Goal: Information Seeking & Learning: Check status

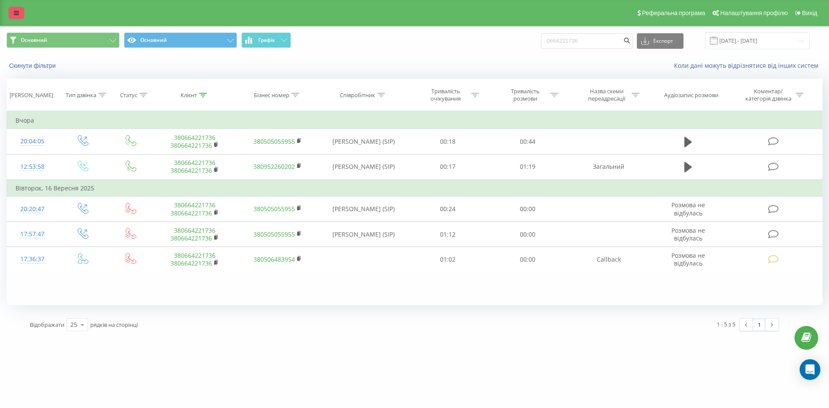
click at [16, 14] on icon at bounding box center [16, 13] width 5 height 6
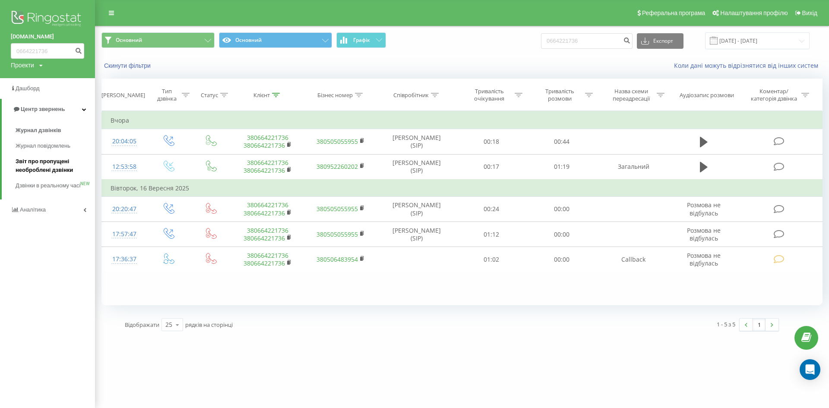
click at [44, 174] on span "Звіт про пропущені необроблені дзвінки" at bounding box center [53, 165] width 75 height 17
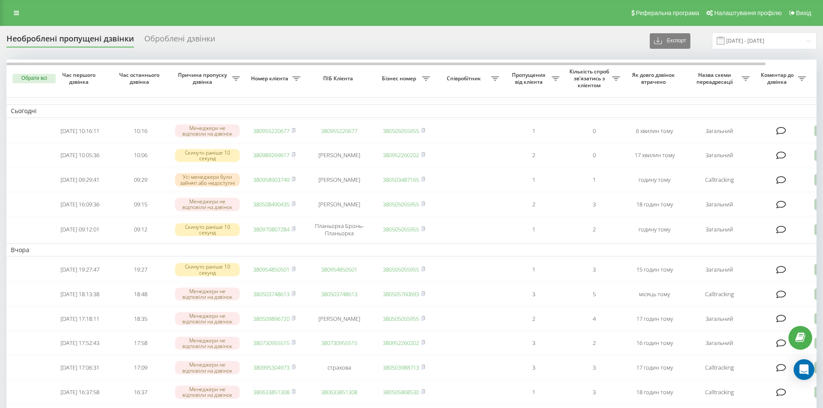
click at [8, 11] on div "Реферальна програма Налаштування профілю Вихід" at bounding box center [411, 13] width 823 height 26
click at [12, 8] on link at bounding box center [17, 13] width 16 height 12
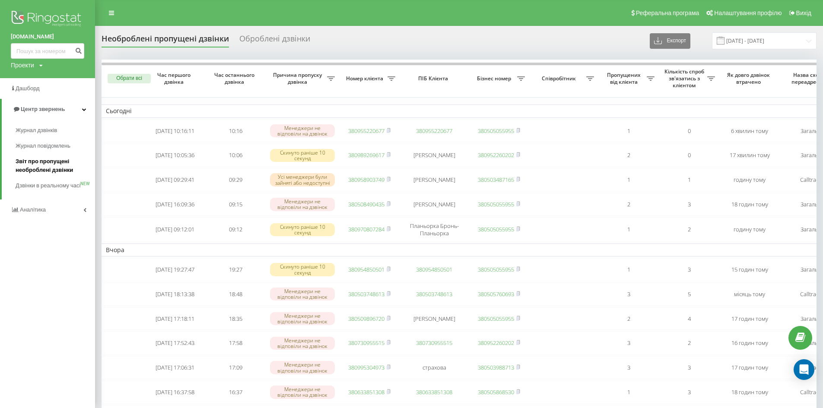
click at [26, 160] on span "Звіт про пропущені необроблені дзвінки" at bounding box center [53, 165] width 75 height 17
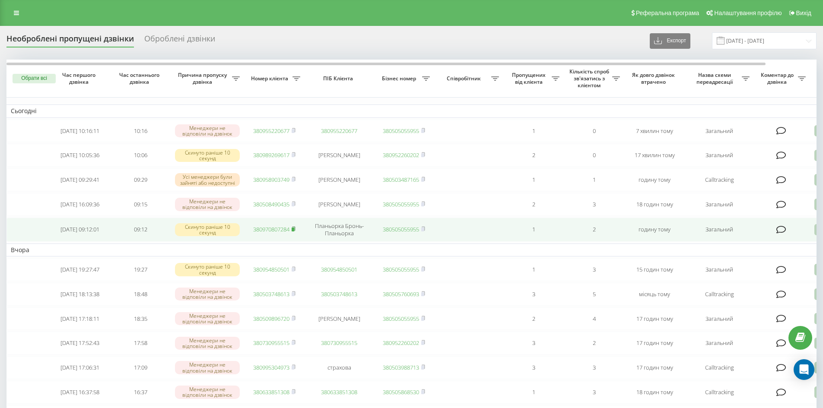
click at [294, 231] on rect at bounding box center [293, 230] width 3 height 4
click at [295, 231] on icon at bounding box center [294, 228] width 4 height 5
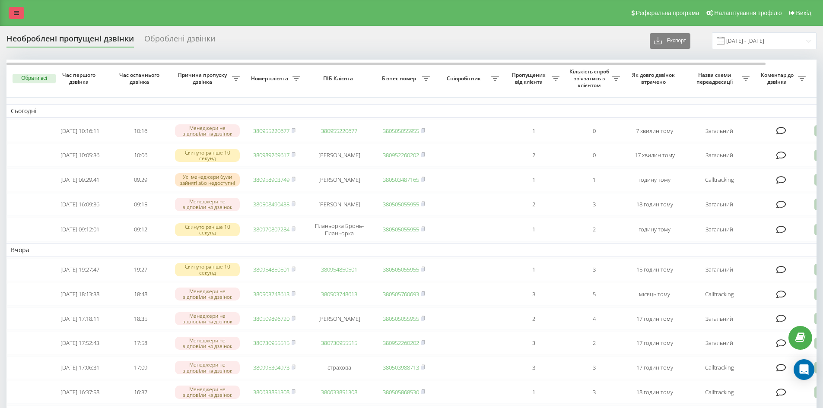
click at [15, 15] on icon at bounding box center [16, 13] width 5 height 6
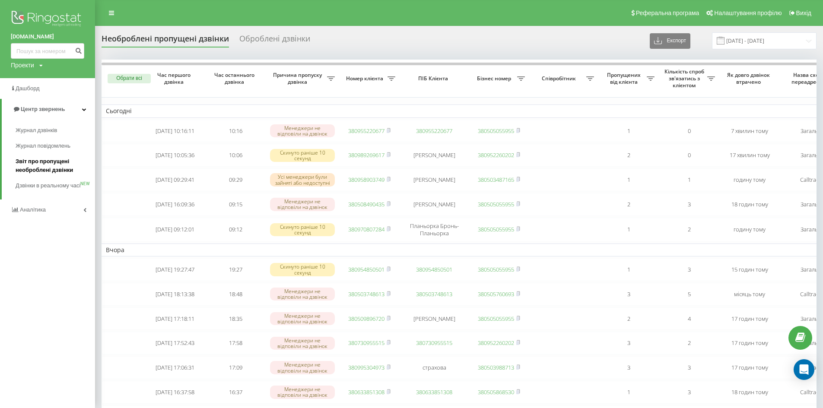
click at [26, 166] on span "Звіт про пропущені необроблені дзвінки" at bounding box center [53, 165] width 75 height 17
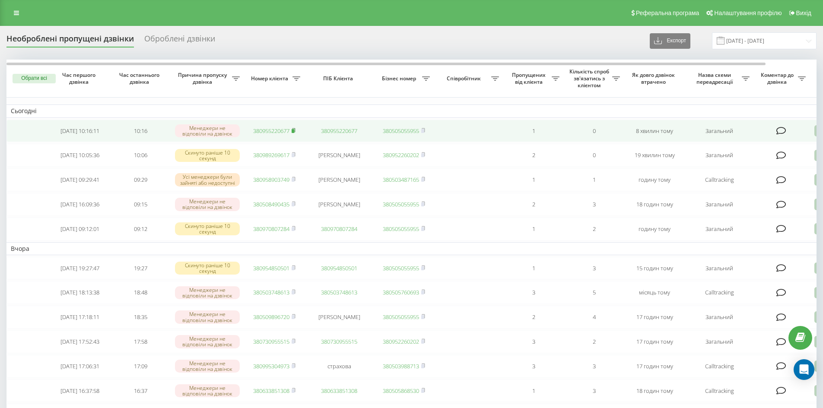
click at [293, 128] on icon at bounding box center [294, 130] width 4 height 5
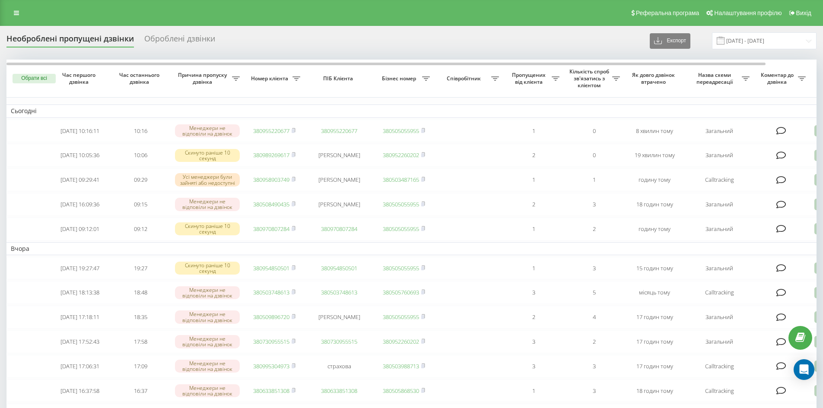
click at [16, 6] on div "Реферальна програма Налаштування профілю Вихід" at bounding box center [411, 13] width 823 height 26
click at [17, 12] on icon at bounding box center [16, 13] width 5 height 6
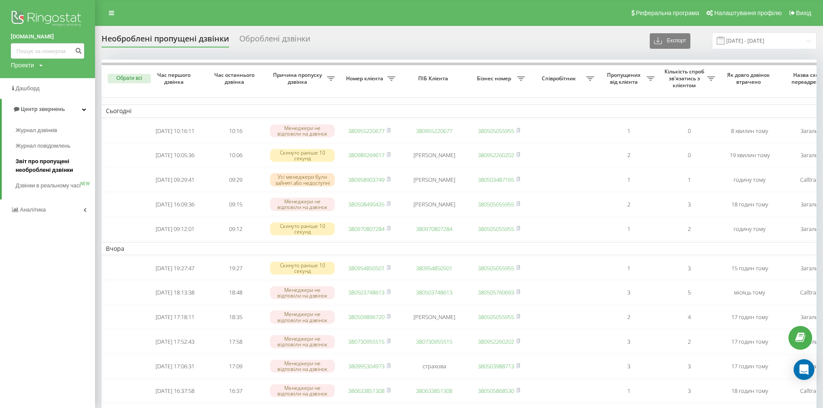
click at [32, 164] on span "Звіт про пропущені необроблені дзвінки" at bounding box center [53, 165] width 75 height 17
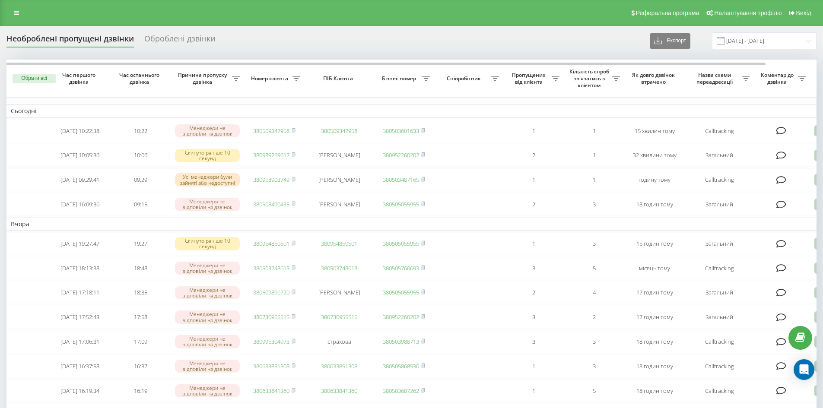
click at [12, 16] on link at bounding box center [17, 13] width 16 height 12
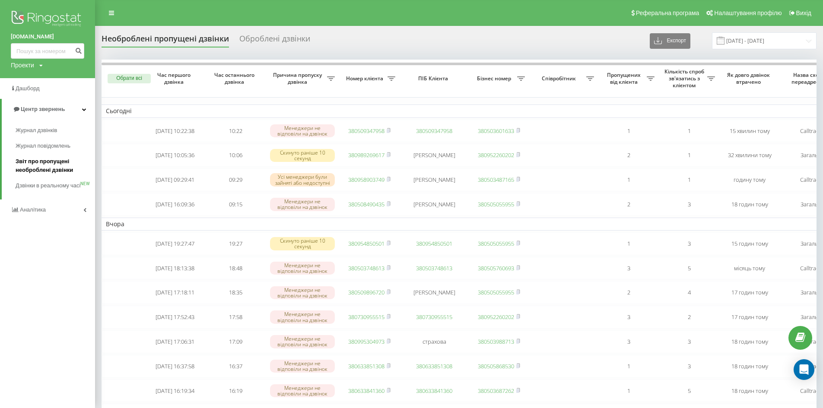
click at [40, 165] on span "Звіт про пропущені необроблені дзвінки" at bounding box center [53, 165] width 75 height 17
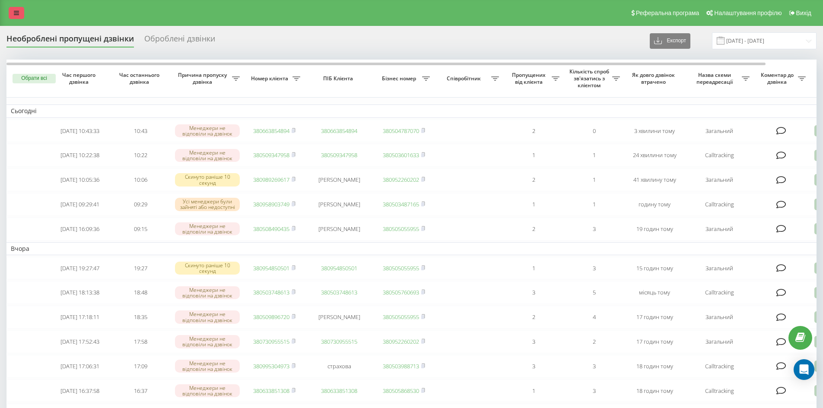
click at [9, 14] on link at bounding box center [17, 13] width 16 height 12
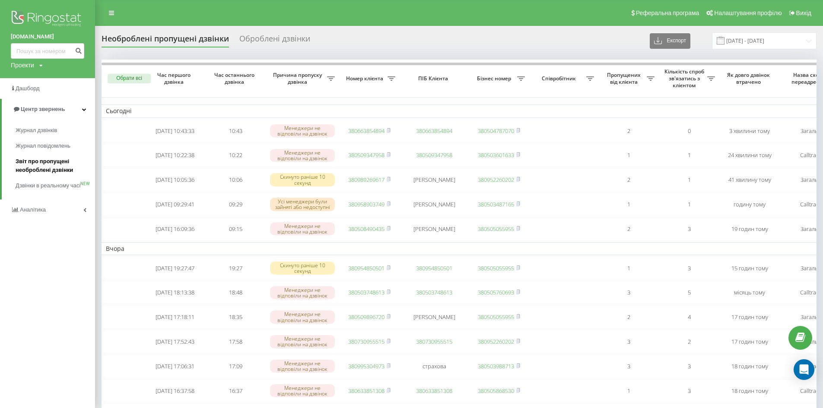
click at [53, 166] on span "Звіт про пропущені необроблені дзвінки" at bounding box center [53, 165] width 75 height 17
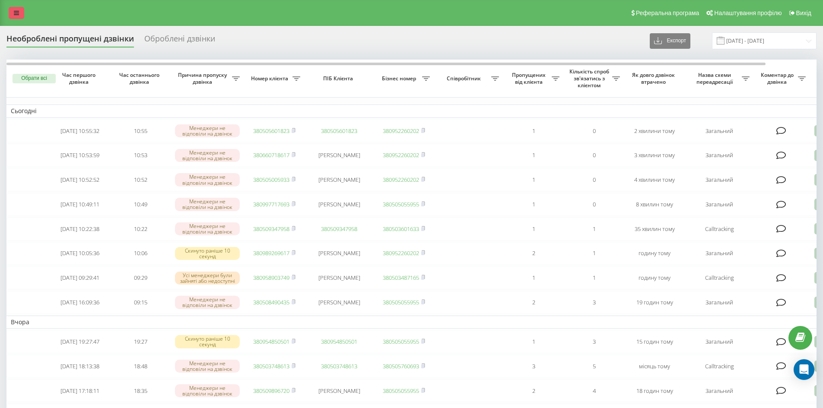
click at [21, 13] on link at bounding box center [17, 13] width 16 height 12
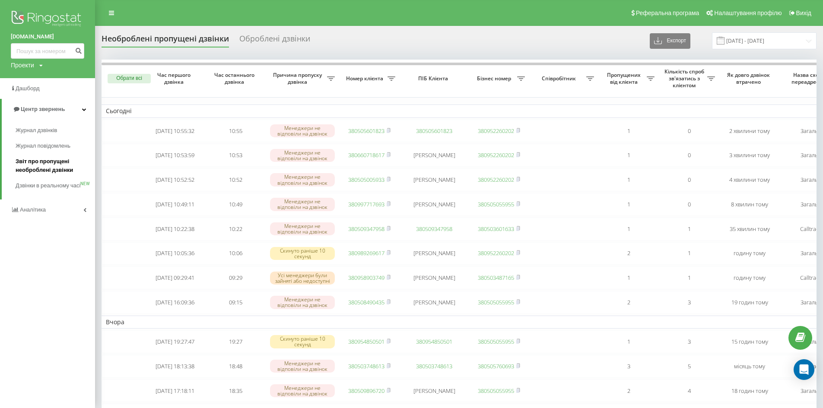
click at [47, 164] on span "Звіт про пропущені необроблені дзвінки" at bounding box center [53, 165] width 75 height 17
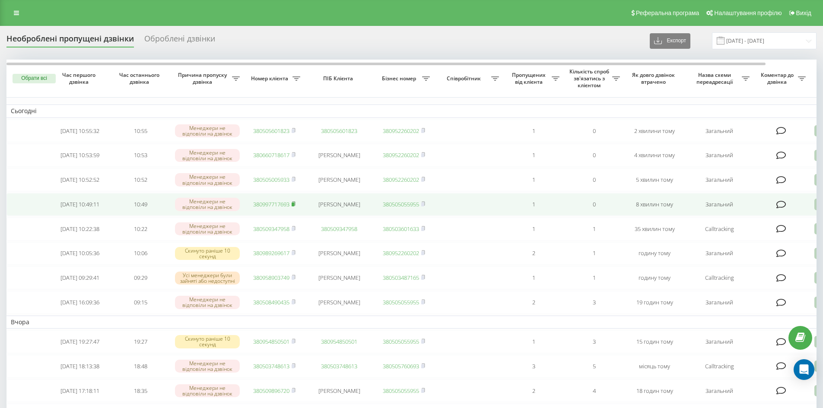
click at [294, 206] on rect at bounding box center [293, 205] width 3 height 4
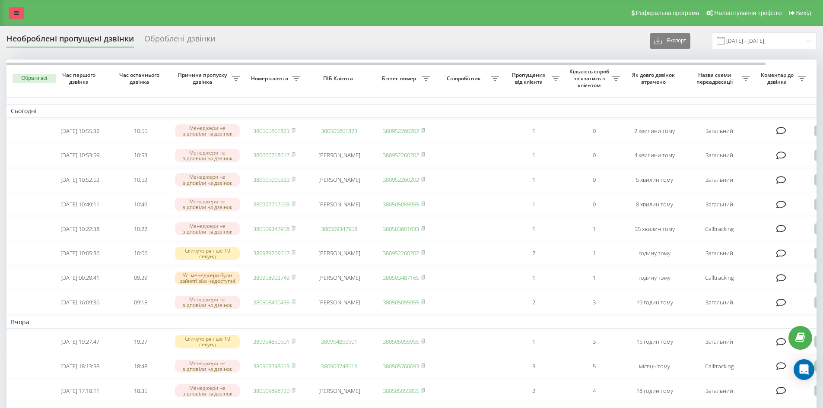
click at [22, 16] on link at bounding box center [17, 13] width 16 height 12
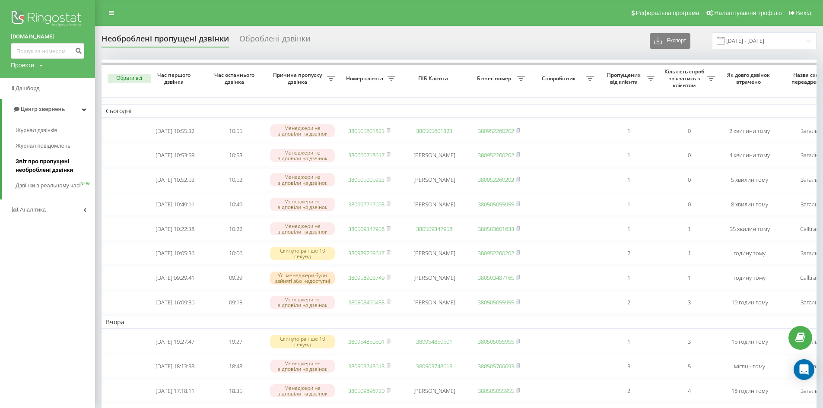
click at [37, 165] on span "Звіт про пропущені необроблені дзвінки" at bounding box center [53, 165] width 75 height 17
